Goal: Book appointment/travel/reservation

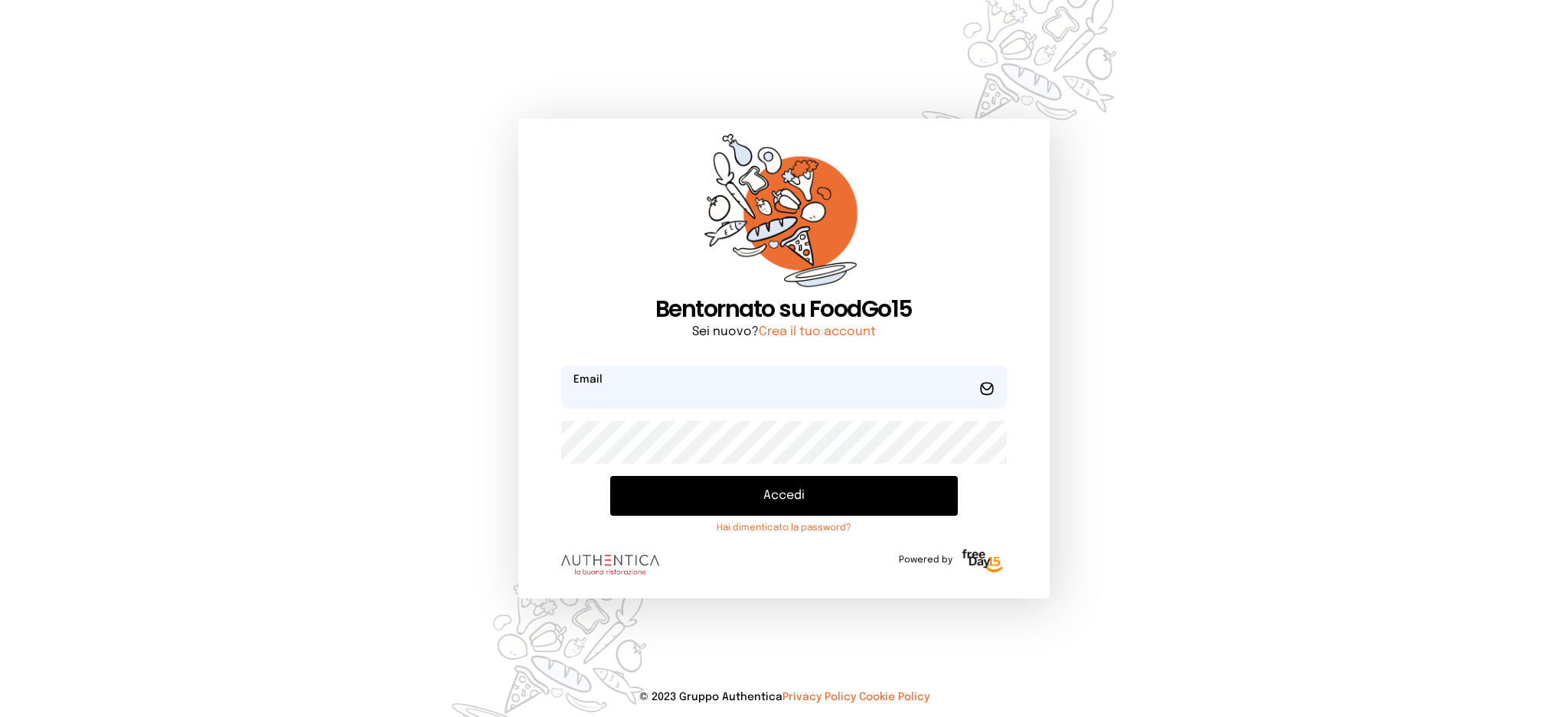
type input "**********"
click at [746, 512] on button "Accedi" at bounding box center [783, 496] width 347 height 40
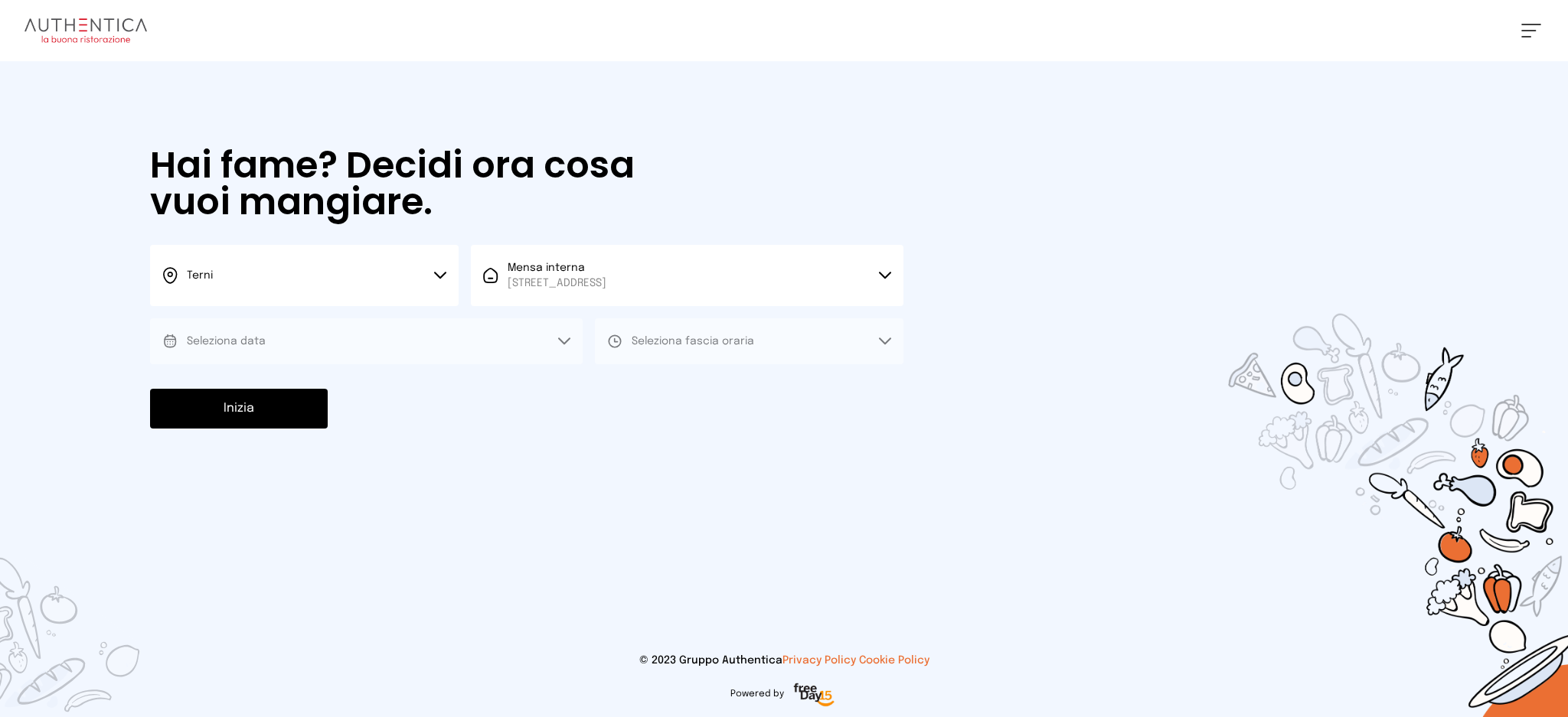
click at [419, 344] on button "Seleziona data" at bounding box center [365, 342] width 432 height 46
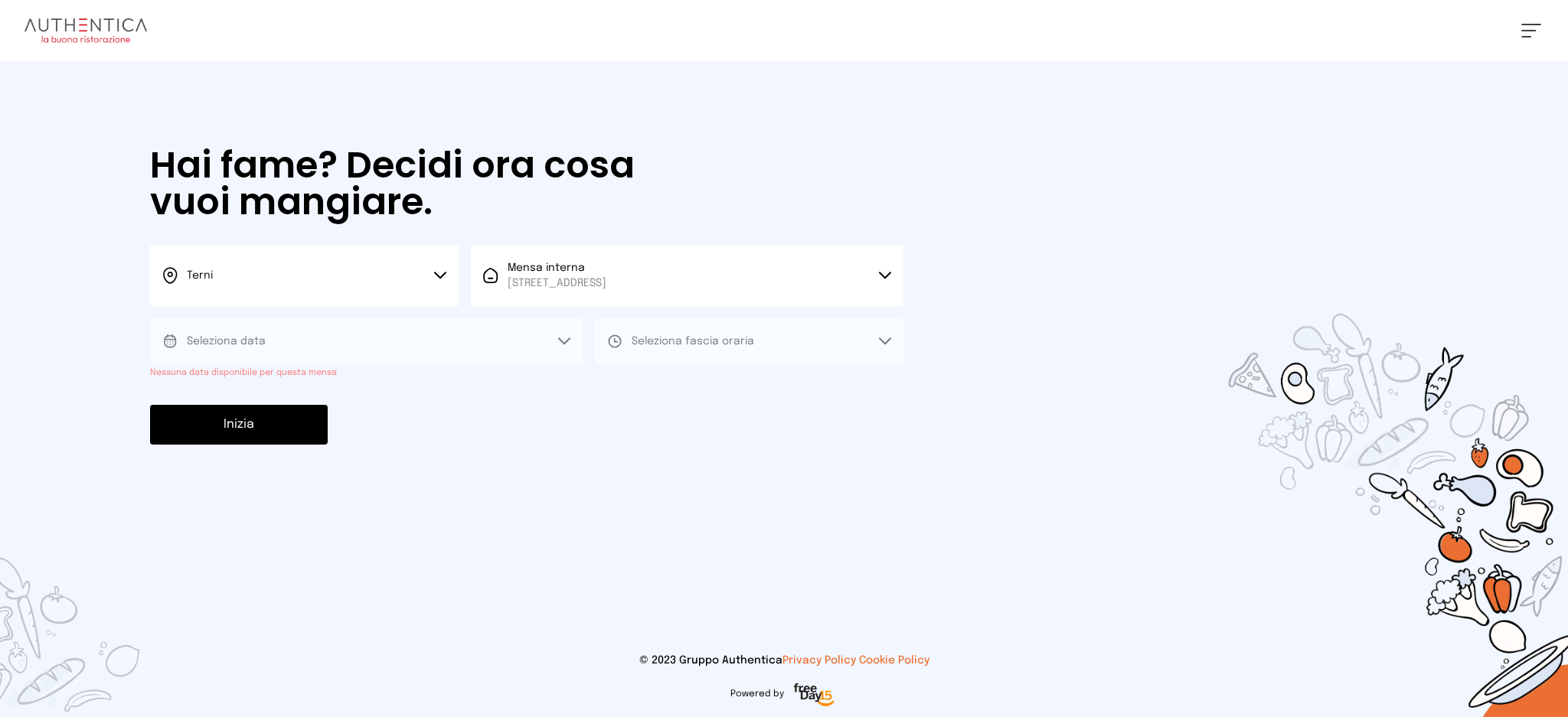
click at [418, 351] on button "Seleziona data" at bounding box center [365, 342] width 432 height 46
click at [567, 332] on button "Seleziona data" at bounding box center [365, 342] width 432 height 46
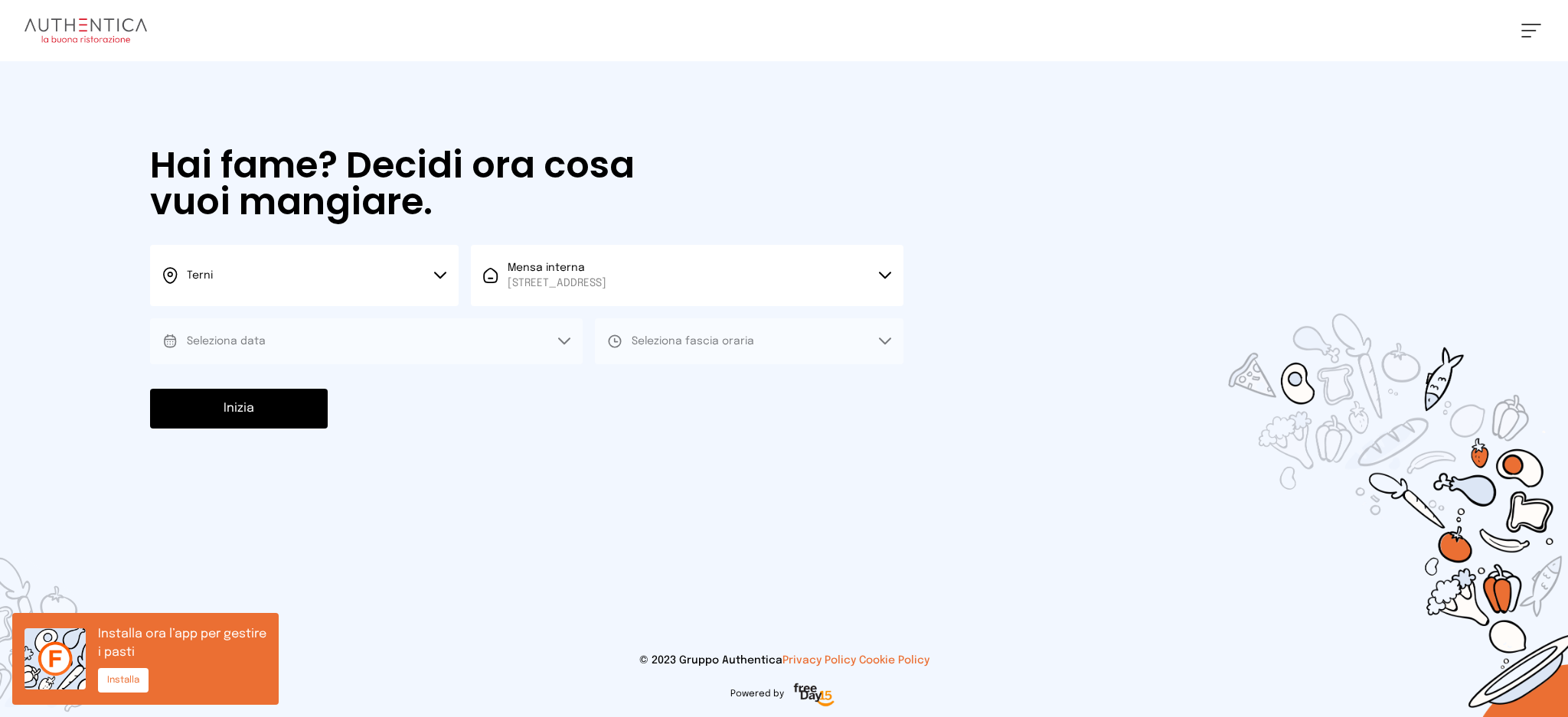
click at [558, 335] on button "Seleziona data" at bounding box center [365, 342] width 432 height 46
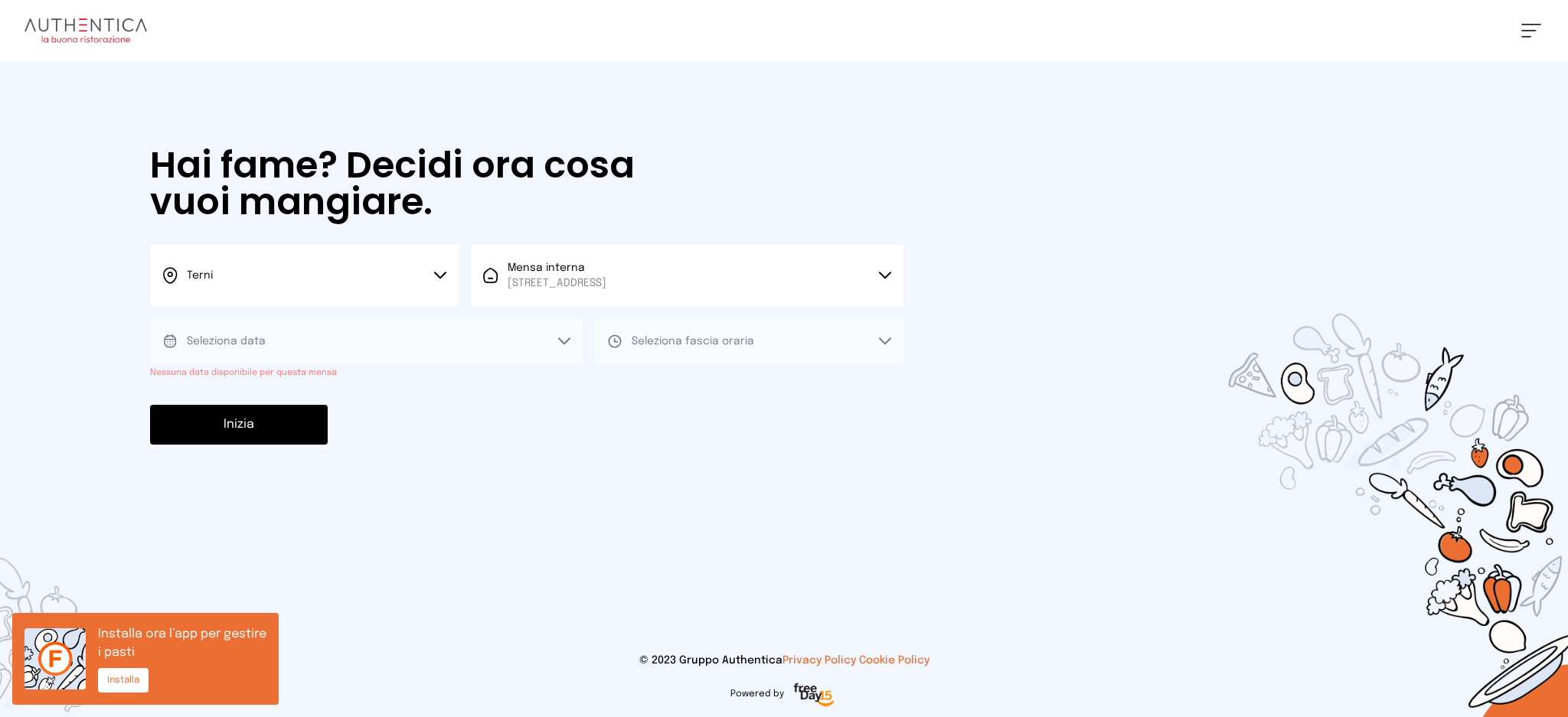
click at [558, 335] on button "Seleziona data" at bounding box center [365, 342] width 432 height 46
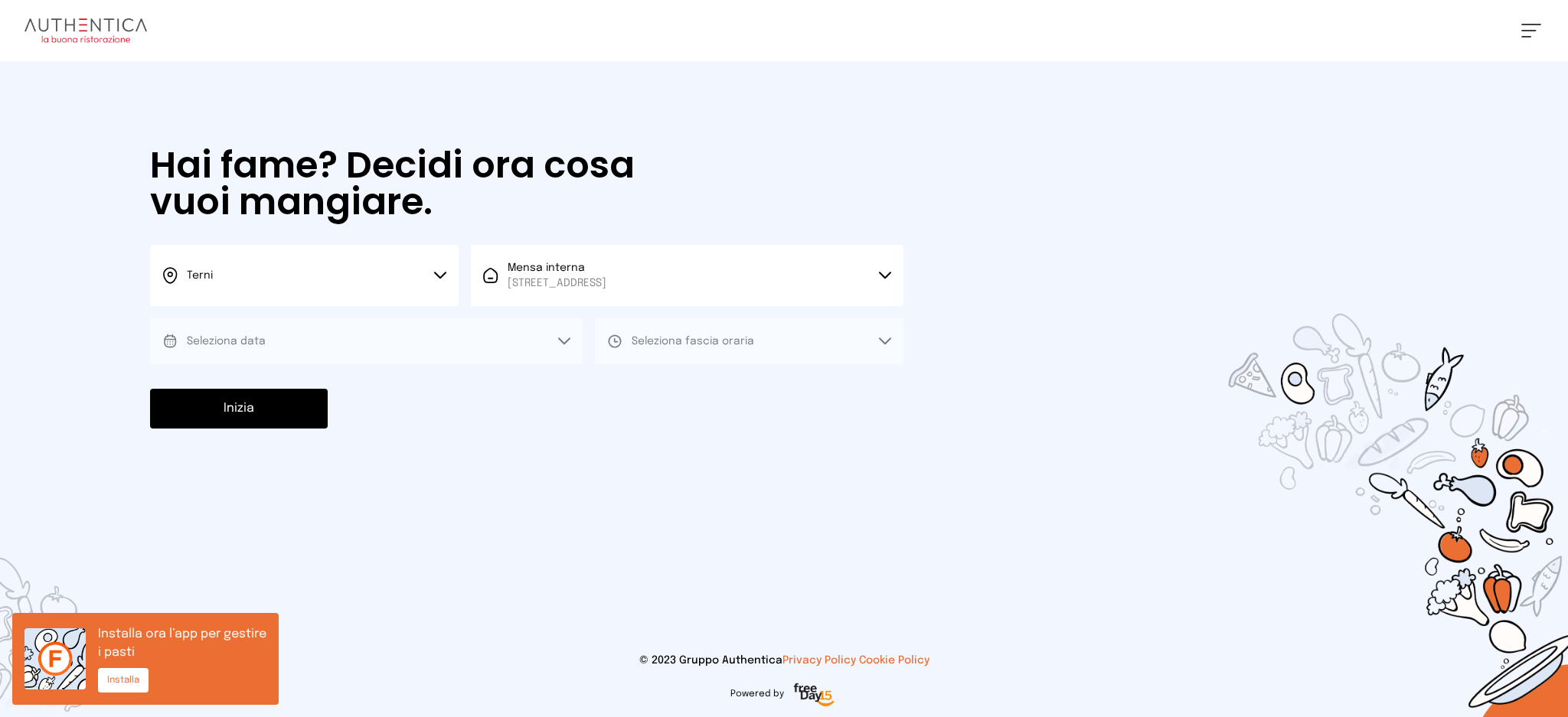
click at [552, 337] on button "Seleziona data" at bounding box center [365, 342] width 432 height 46
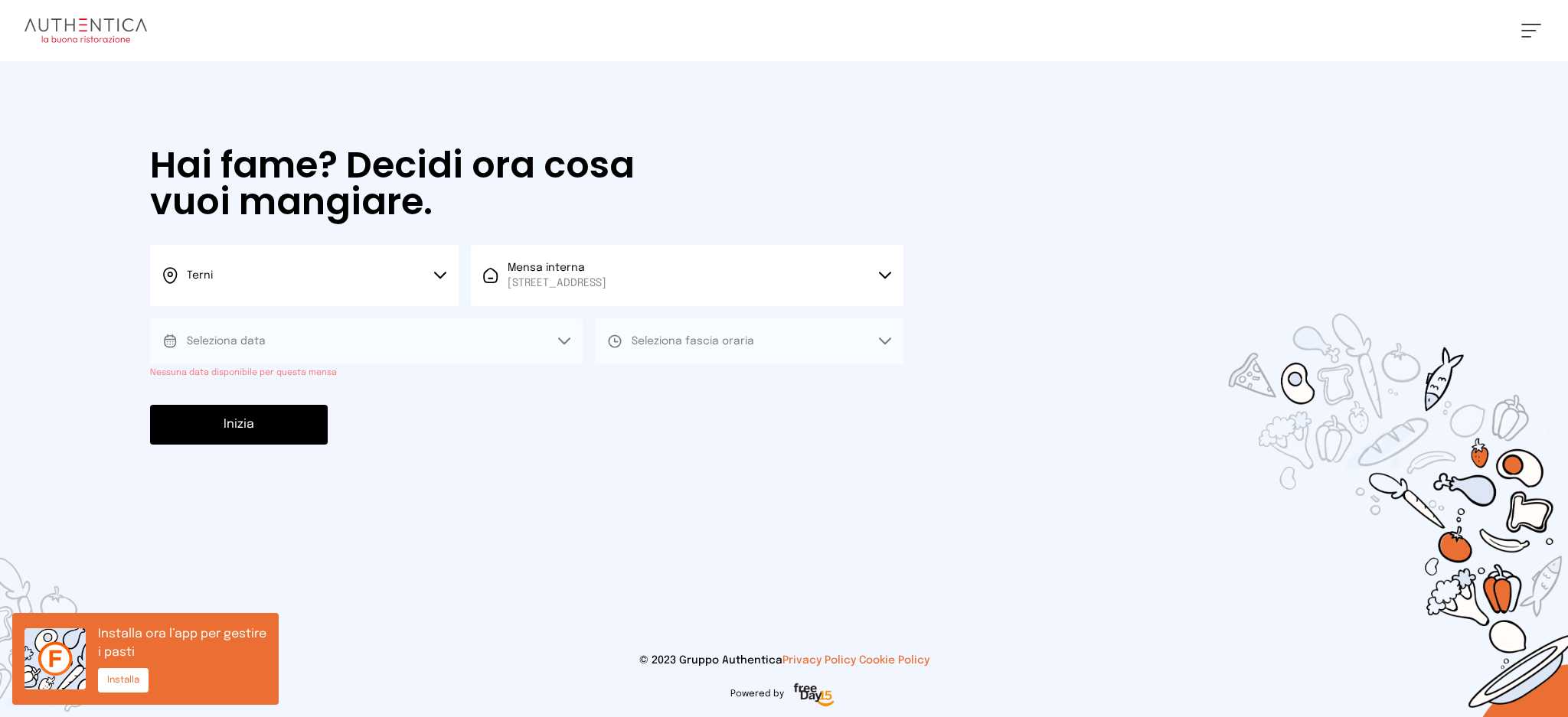
click at [552, 337] on button "Seleziona data" at bounding box center [365, 342] width 432 height 46
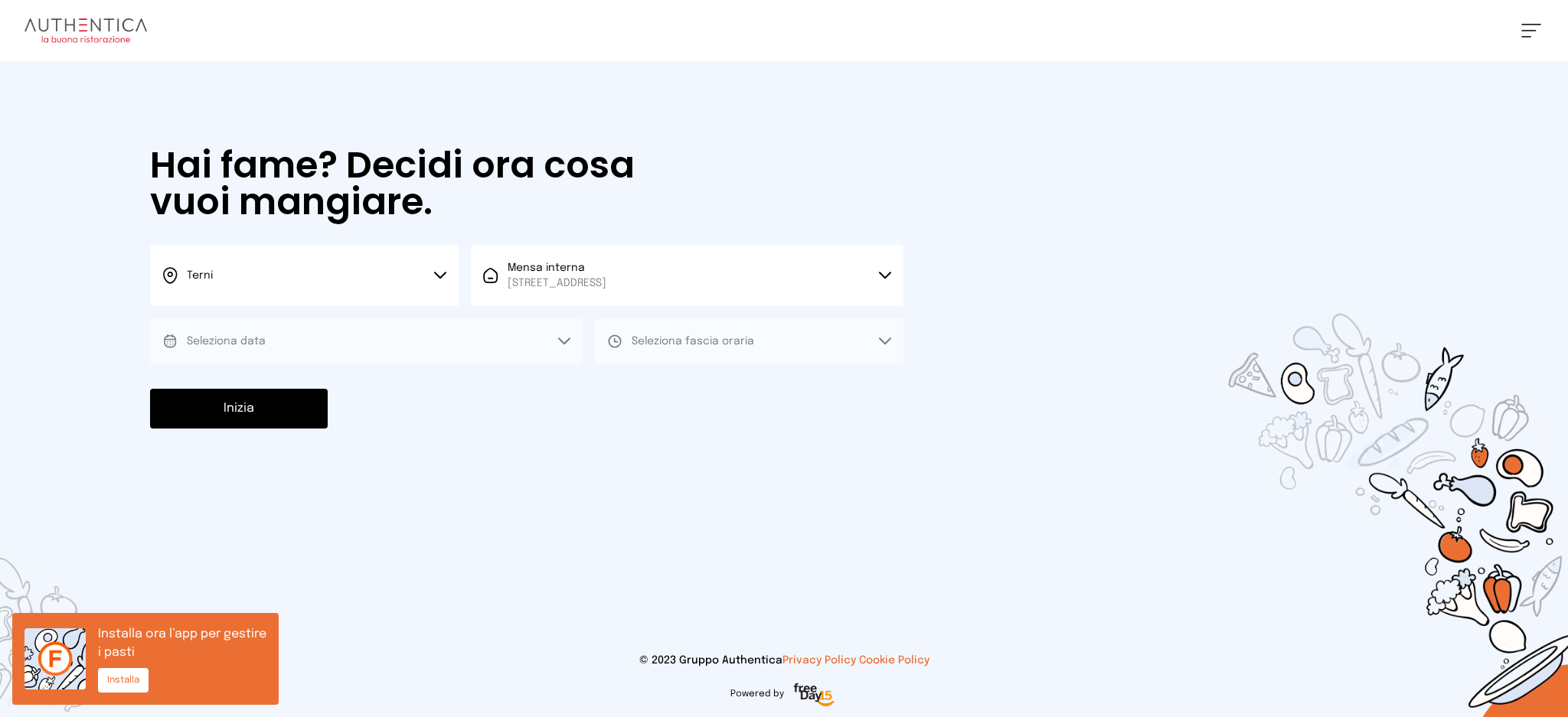
click at [500, 351] on button "Seleziona data" at bounding box center [365, 342] width 432 height 46
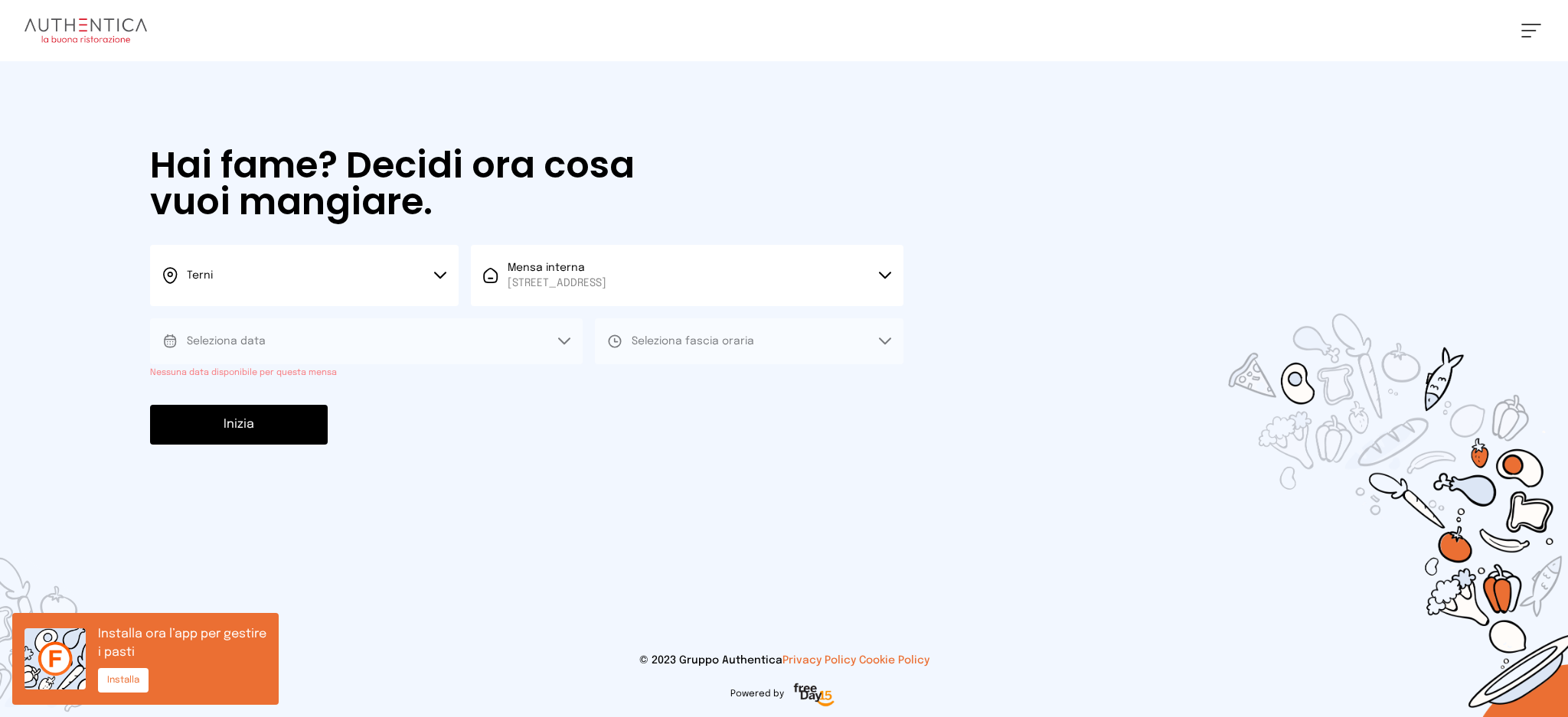
click at [561, 347] on button "Seleziona data" at bounding box center [365, 342] width 432 height 46
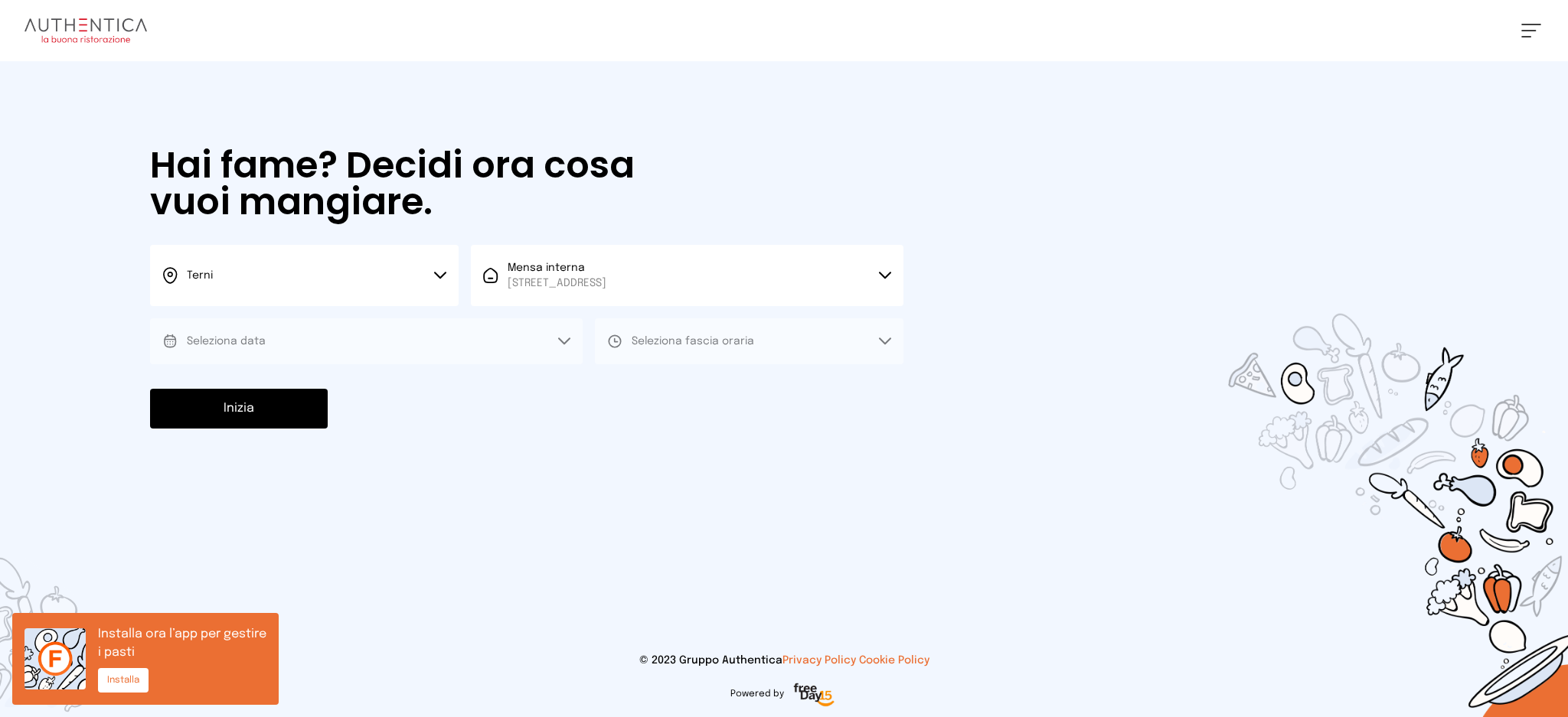
click at [492, 344] on button "Seleziona data" at bounding box center [365, 342] width 432 height 46
